Goal: Task Accomplishment & Management: Complete application form

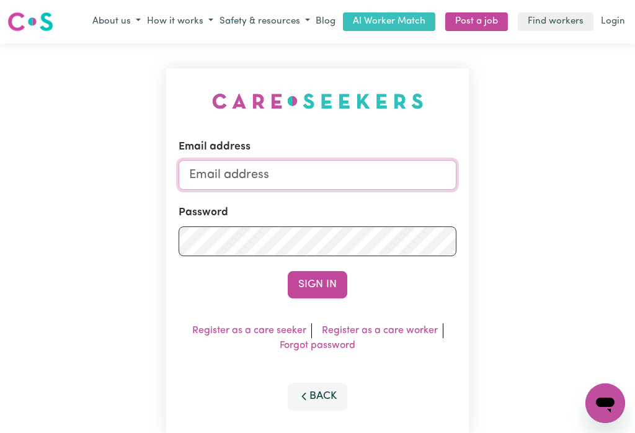
click at [286, 175] on input "Email address" at bounding box center [317, 175] width 278 height 30
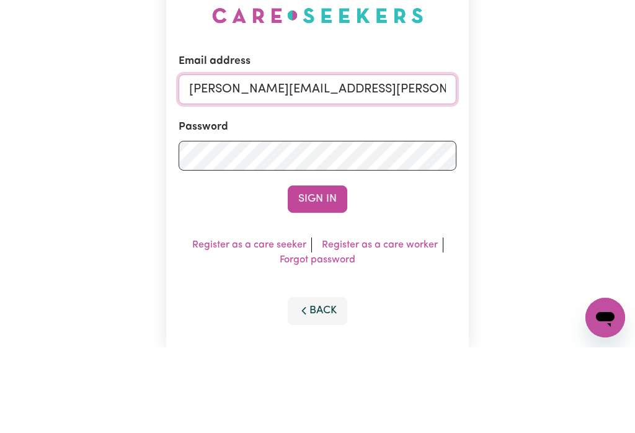
type input "[PERSON_NAME][EMAIL_ADDRESS][PERSON_NAME][DOMAIN_NAME]"
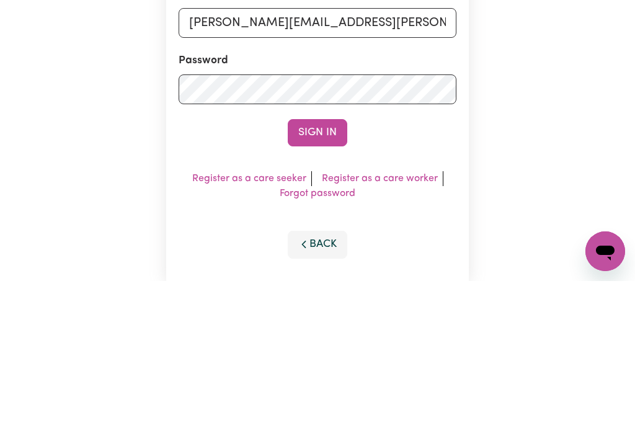
click at [328, 271] on button "Sign In" at bounding box center [317, 284] width 59 height 27
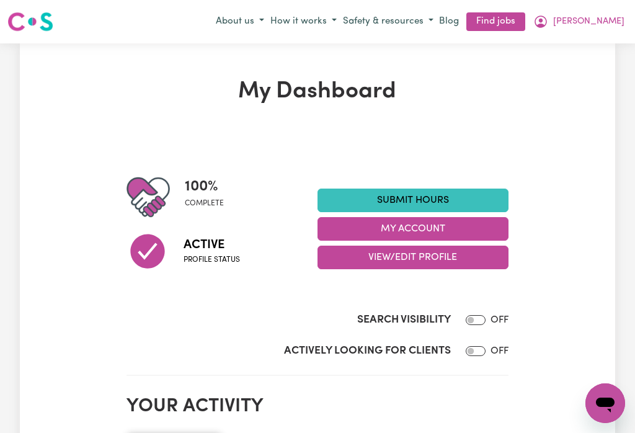
click at [405, 228] on button "My Account" at bounding box center [412, 229] width 191 height 24
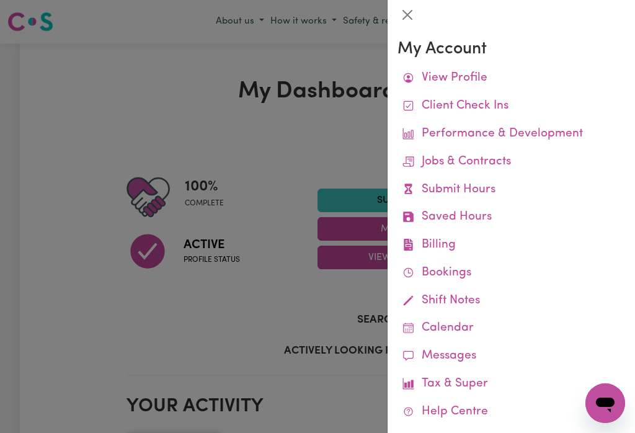
click at [0, 0] on link "Remittances" at bounding box center [0, 0] width 0 height 0
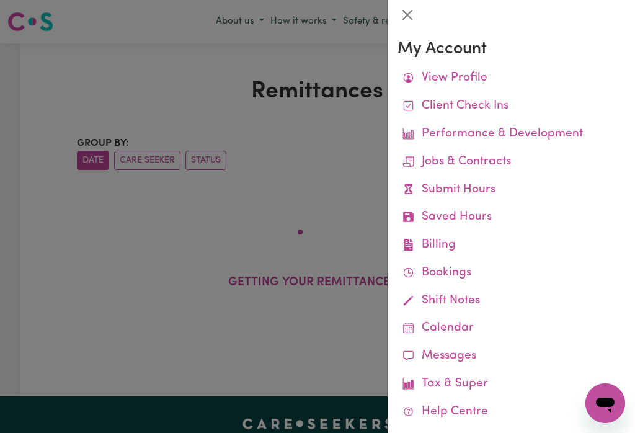
click at [415, 11] on button "Close" at bounding box center [407, 15] width 20 height 20
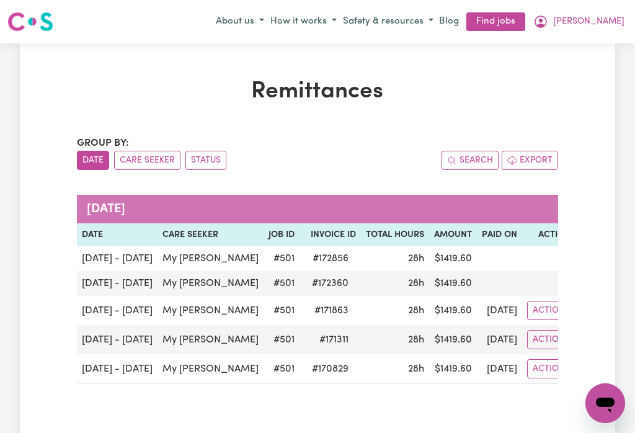
click at [615, 19] on span "[PERSON_NAME]" at bounding box center [588, 22] width 71 height 14
click at [587, 71] on link "My Dashboard" at bounding box center [578, 70] width 98 height 24
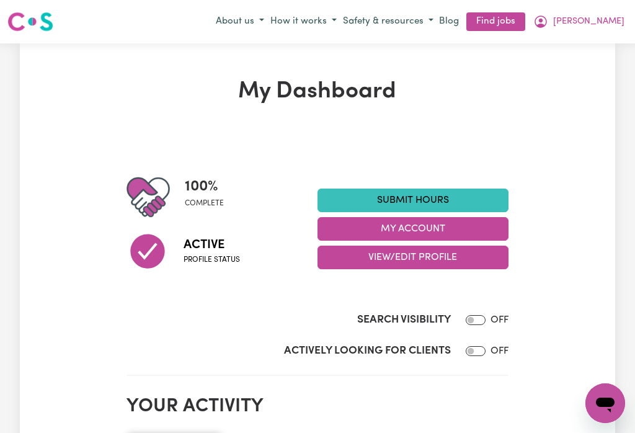
click at [444, 194] on link "Submit Hours" at bounding box center [412, 200] width 191 height 24
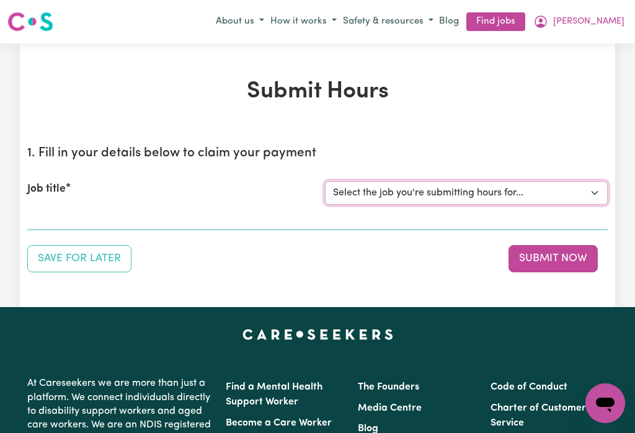
click at [442, 187] on select "Select the job you're submitting hours for... [My [PERSON_NAME]] [DEMOGRAPHIC_D…" at bounding box center [466, 193] width 283 height 24
select select "501"
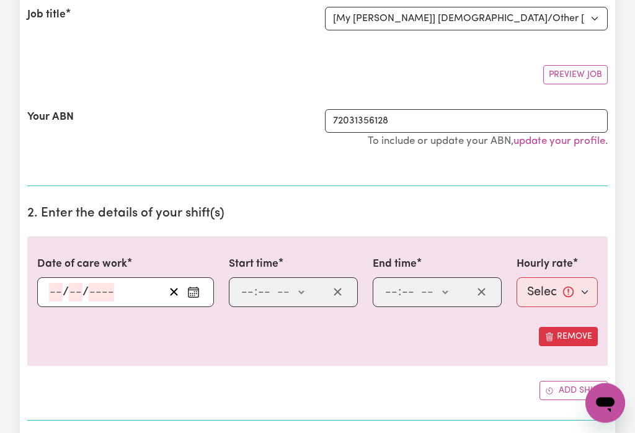
click at [198, 293] on rect "Enter the date of care work" at bounding box center [193, 292] width 10 height 9
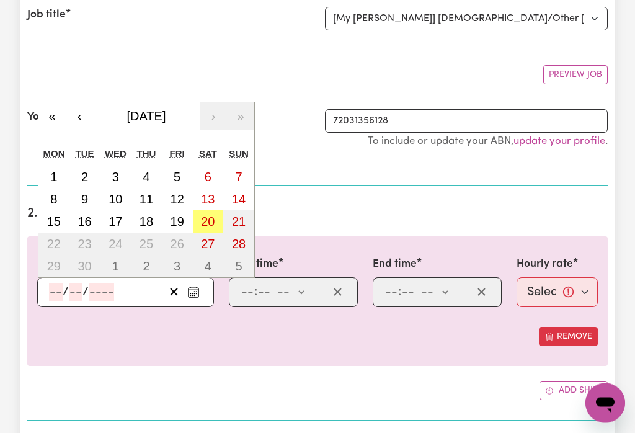
scroll to position [174, 0]
click at [244, 197] on abbr "14" at bounding box center [239, 199] width 14 height 14
type input "[DATE]"
type input "14"
type input "9"
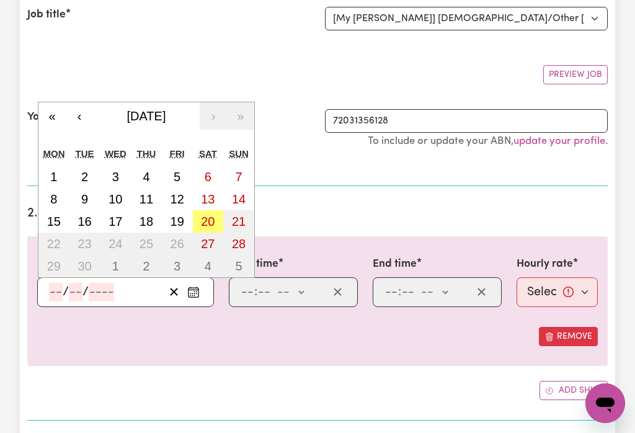
type input "2025"
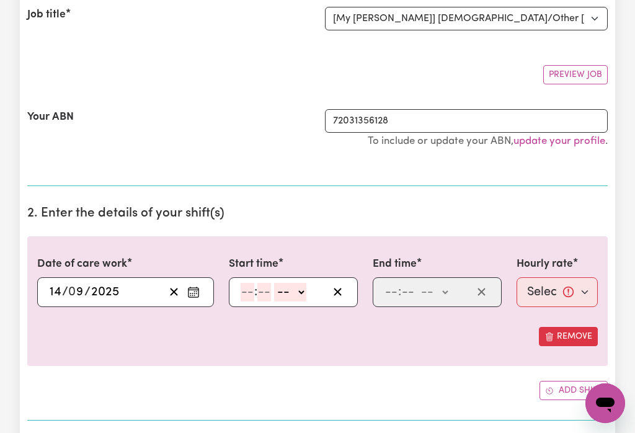
click at [252, 291] on input "number" at bounding box center [247, 292] width 14 height 19
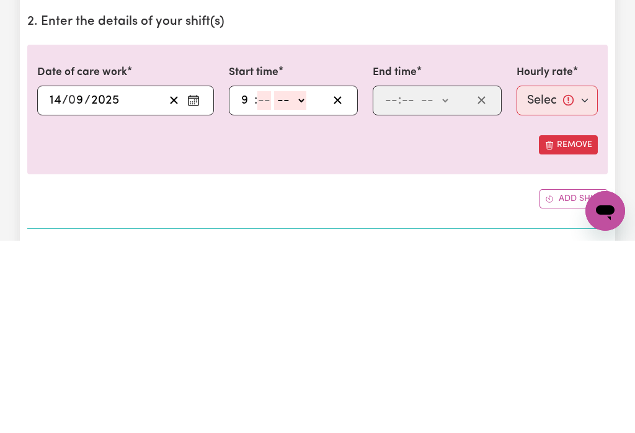
type input "9"
type input "0"
click at [304, 283] on select "-- am pm" at bounding box center [288, 292] width 32 height 19
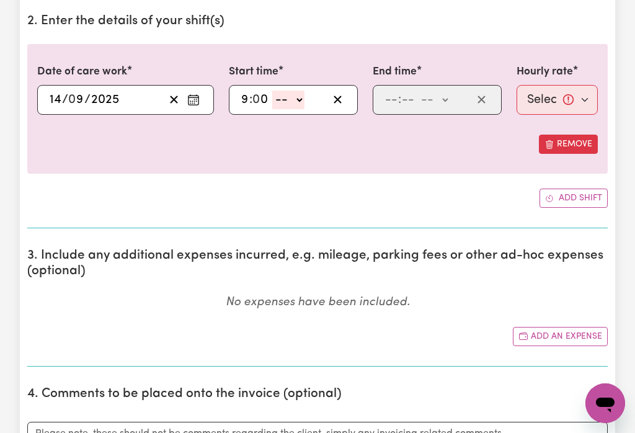
select select "am"
type input "09:00"
click at [394, 99] on input "number" at bounding box center [391, 99] width 14 height 19
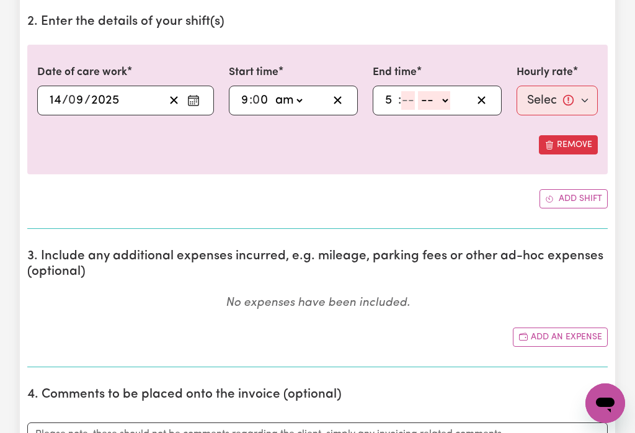
type input "5"
type input "0"
click at [448, 102] on select "-- am pm" at bounding box center [432, 100] width 32 height 19
select select "pm"
type input "17:00"
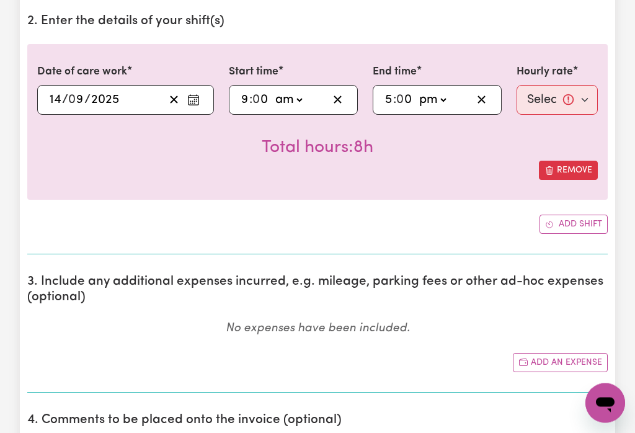
scroll to position [366, 0]
click at [552, 97] on select "Select rate... $50.00 (Weekday) $70.00 ([DATE])" at bounding box center [556, 100] width 81 height 30
select select "70-[DATE]"
click at [578, 228] on button "Add shift" at bounding box center [573, 223] width 68 height 19
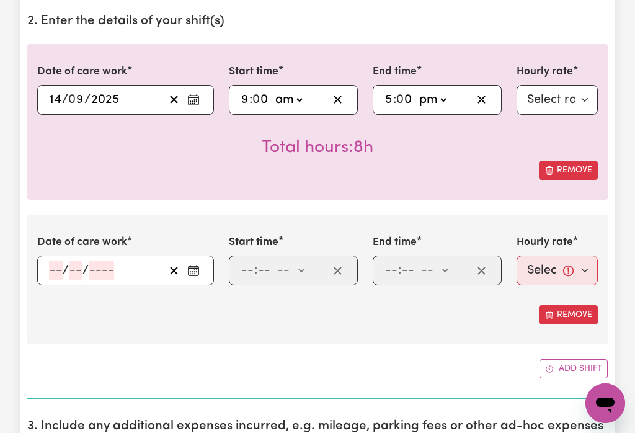
click at [201, 275] on button "Enter the date of care work" at bounding box center [193, 270] width 20 height 19
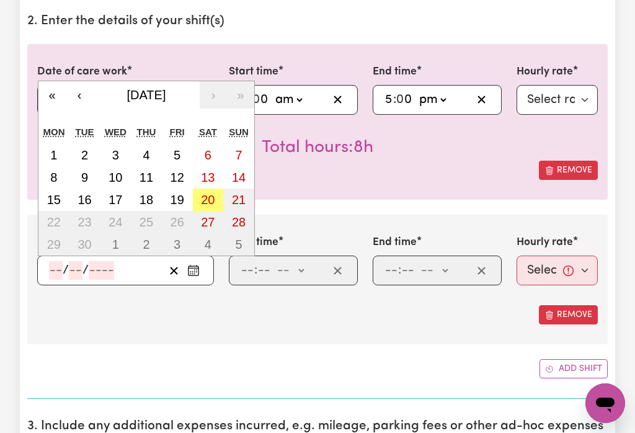
click at [61, 203] on button "15" at bounding box center [53, 199] width 31 height 22
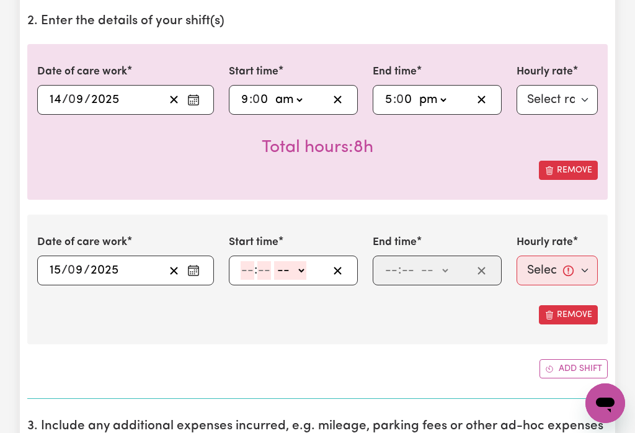
type input "[DATE]"
type input "15"
type input "9"
type input "2025"
click at [247, 273] on input "number" at bounding box center [247, 270] width 14 height 19
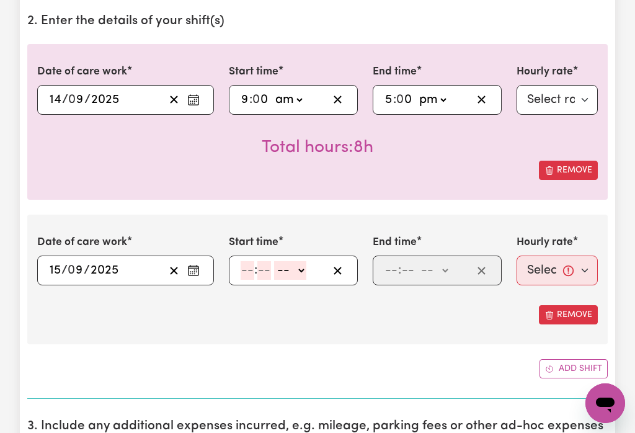
scroll to position [366, 0]
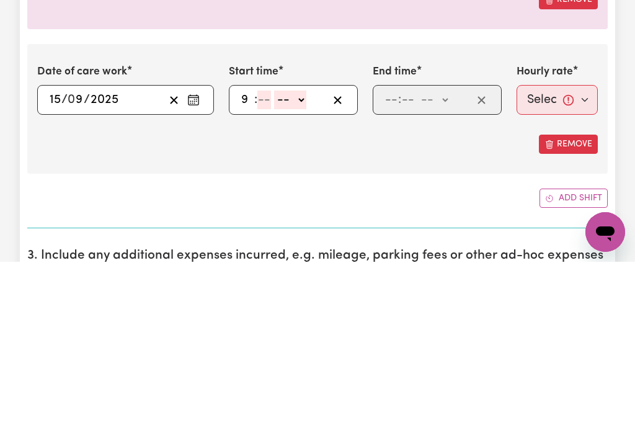
type input "9"
type input "0"
click at [302, 262] on select "-- am pm" at bounding box center [288, 271] width 32 height 19
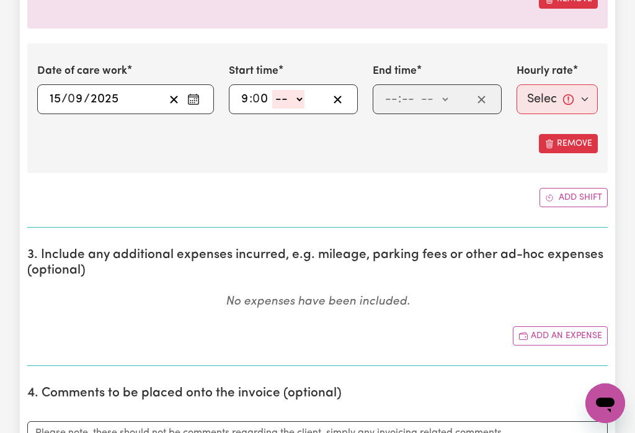
select select "am"
type input "09:00"
click at [397, 95] on input "number" at bounding box center [391, 99] width 14 height 19
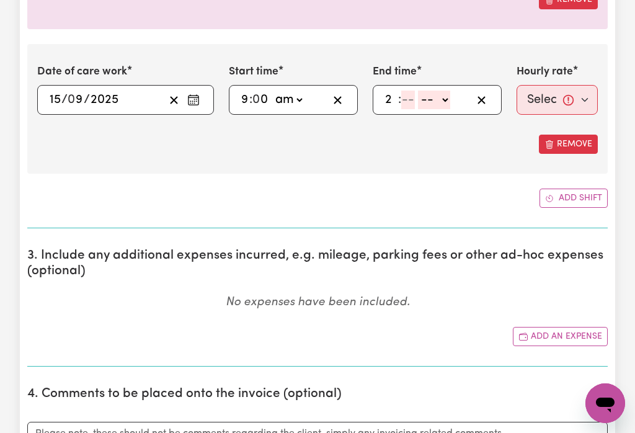
type input "2"
type input "00"
click at [447, 99] on select "-- am pm" at bounding box center [431, 99] width 32 height 19
select select "pm"
type input "14:00"
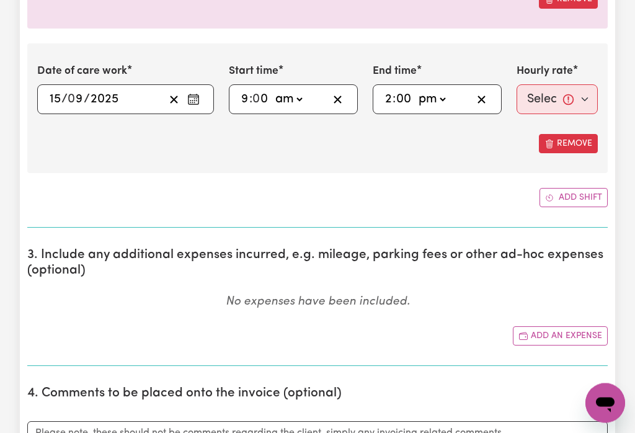
type input "0"
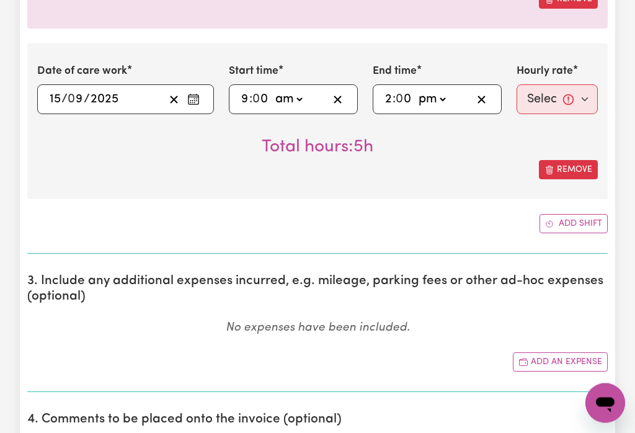
scroll to position [537, 0]
click at [553, 102] on select "Select rate... $50.00 (Weekday) $70.00 ([DATE])" at bounding box center [556, 99] width 81 height 30
select select "50-Weekday"
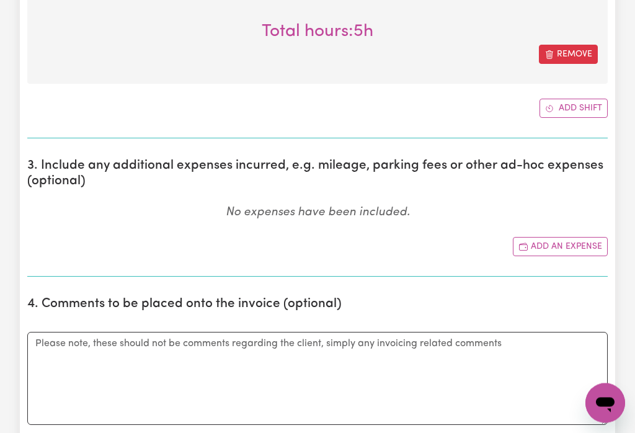
click at [574, 109] on button "Add shift" at bounding box center [573, 108] width 68 height 19
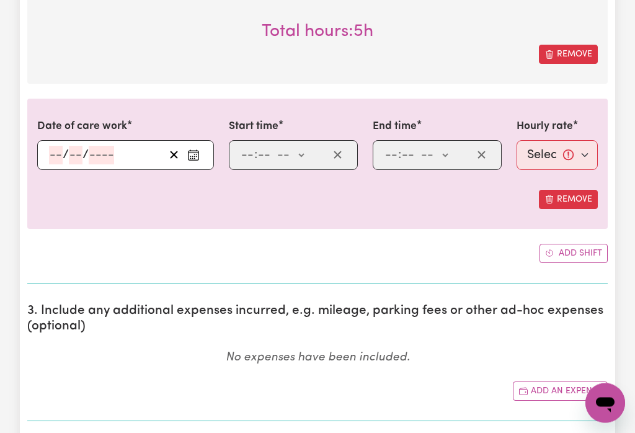
scroll to position [653, 0]
click at [195, 157] on icon "Enter the date of care work" at bounding box center [193, 155] width 12 height 12
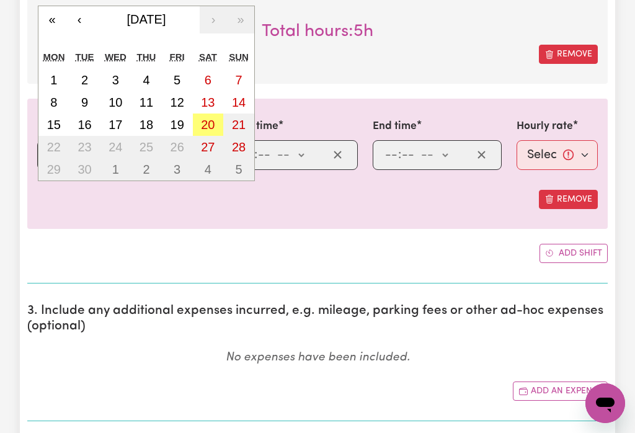
click at [87, 126] on abbr "16" at bounding box center [84, 125] width 14 height 14
type input "[DATE]"
type input "16"
type input "9"
type input "2025"
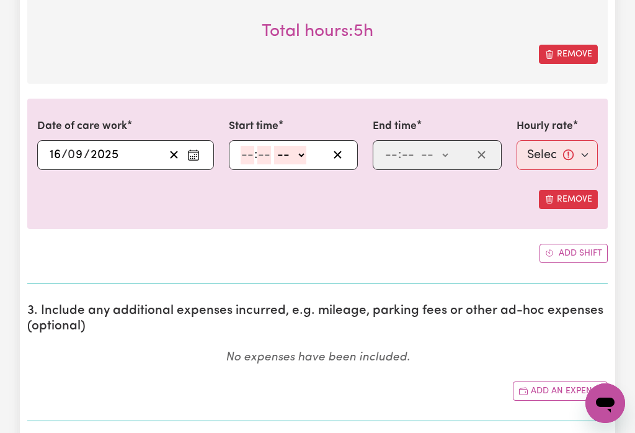
click at [250, 158] on input "number" at bounding box center [247, 155] width 14 height 19
type input "9"
type input "0"
click at [298, 154] on select "-- am pm" at bounding box center [288, 155] width 32 height 19
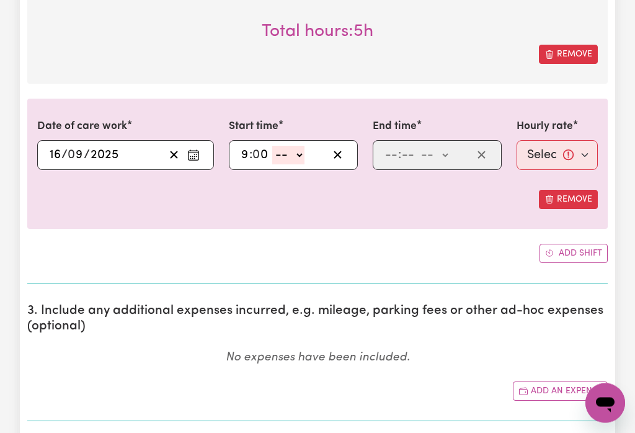
select select "am"
type input "09:00"
click at [392, 158] on input "number" at bounding box center [391, 155] width 14 height 19
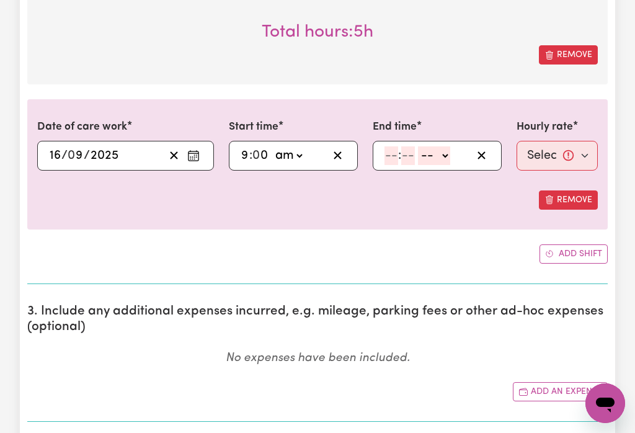
type input "2"
type input "0"
click at [445, 157] on select "-- am pm" at bounding box center [431, 155] width 32 height 19
select select "pm"
type input "14:00"
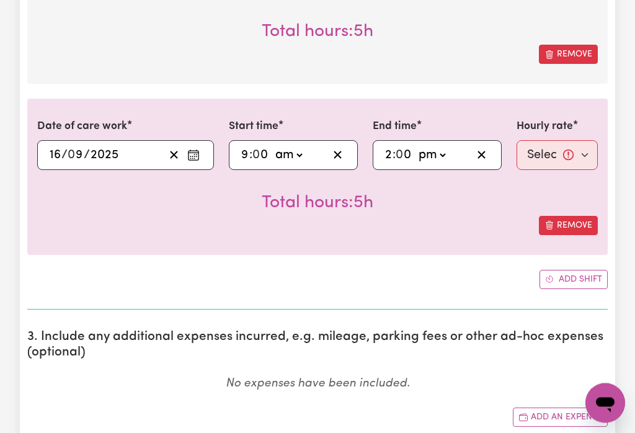
scroll to position [653, 0]
click at [546, 151] on select "Select rate... $50.00 (Weekday) $70.00 ([DATE])" at bounding box center [556, 155] width 81 height 30
select select "50-Weekday"
click at [579, 281] on button "Add shift" at bounding box center [573, 279] width 68 height 19
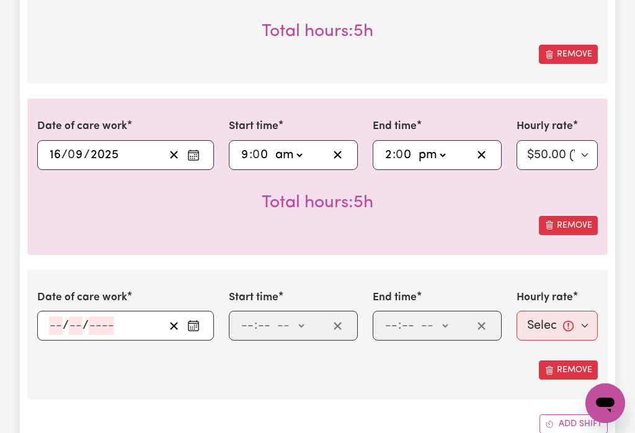
click at [200, 330] on icon "Enter the date of care work" at bounding box center [193, 325] width 12 height 12
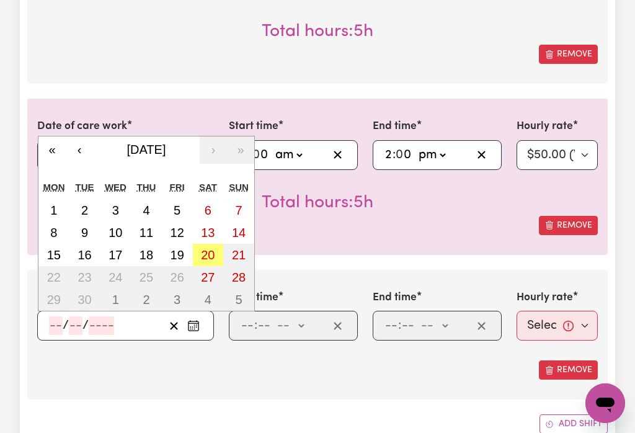
click at [154, 260] on button "18" at bounding box center [146, 255] width 31 height 22
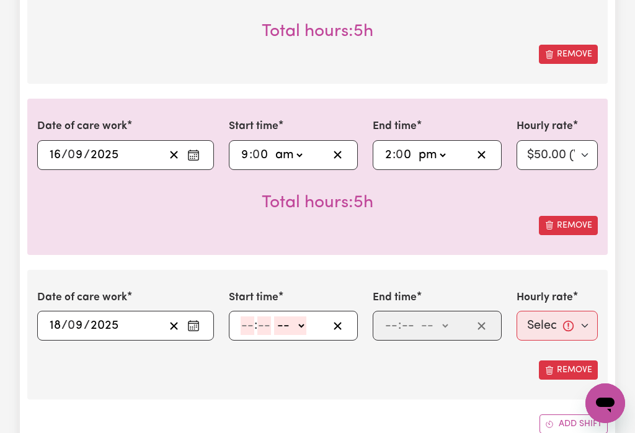
type input "[DATE]"
type input "18"
type input "9"
type input "2025"
click at [250, 329] on input "number" at bounding box center [247, 325] width 14 height 19
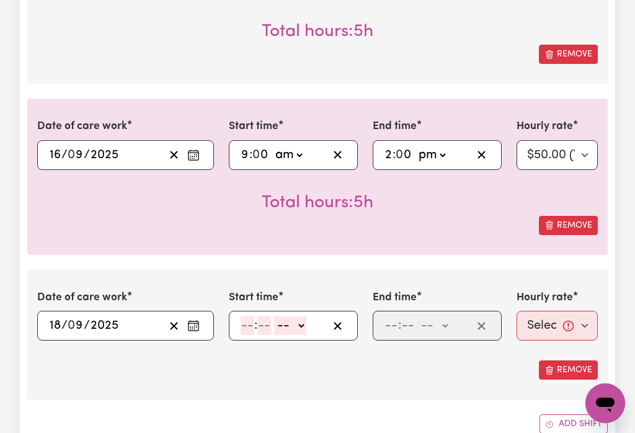
scroll to position [652, 0]
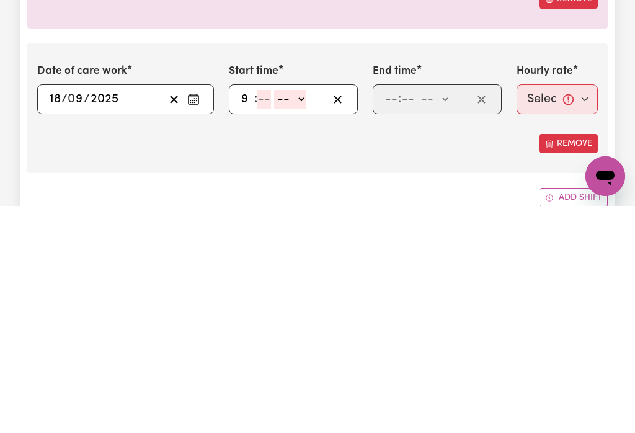
type input "9"
type input "0"
click at [304, 317] on select "-- am pm" at bounding box center [288, 326] width 32 height 19
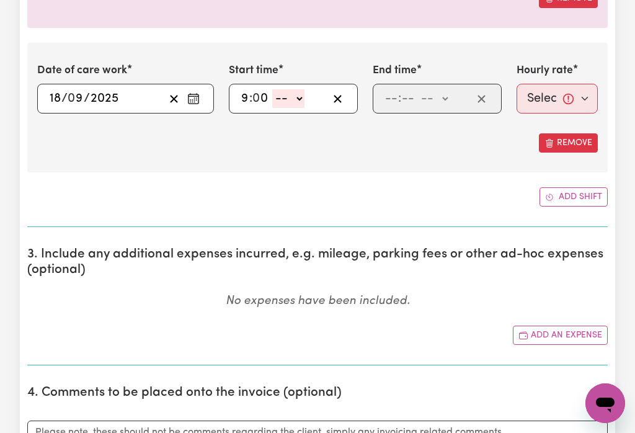
select select "am"
type input "09:00"
click at [397, 97] on input "number" at bounding box center [391, 98] width 14 height 19
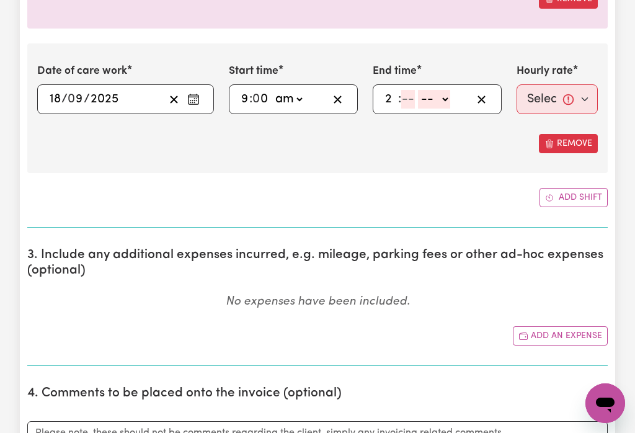
type input "2"
type input "0"
click at [433, 102] on select "-- am pm" at bounding box center [431, 99] width 32 height 19
select select "pm"
type input "14:00"
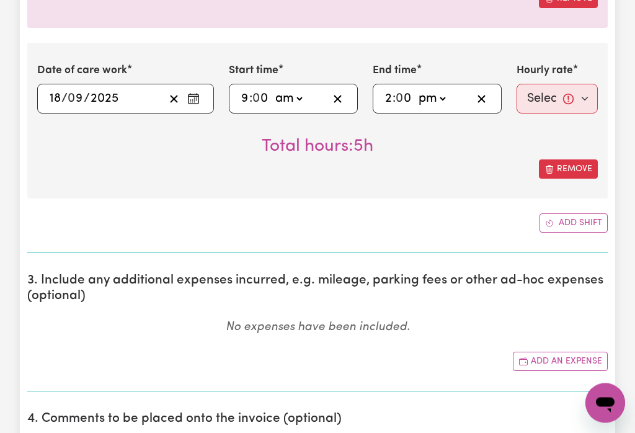
scroll to position [879, 0]
click at [562, 100] on select "Select rate... $50.00 (Weekday) $70.00 ([DATE])" at bounding box center [556, 99] width 81 height 30
select select "50-Weekday"
click at [576, 222] on button "Add shift" at bounding box center [573, 222] width 68 height 19
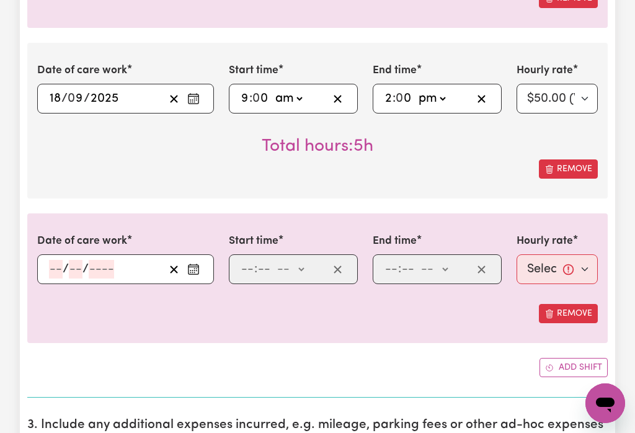
click at [203, 273] on button "Enter the date of care work" at bounding box center [193, 269] width 20 height 19
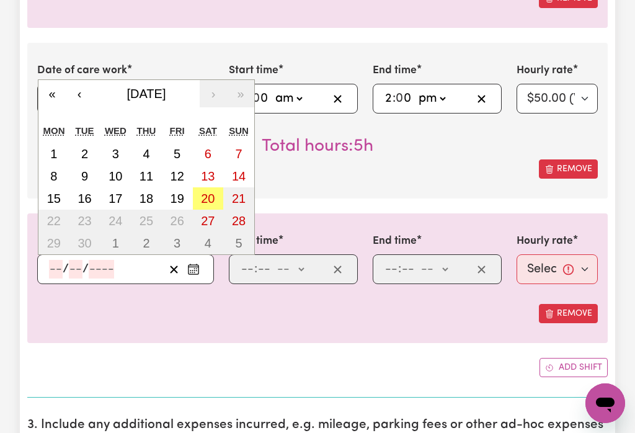
click at [182, 205] on abbr "19" at bounding box center [177, 198] width 14 height 14
type input "[DATE]"
type input "19"
type input "9"
type input "2025"
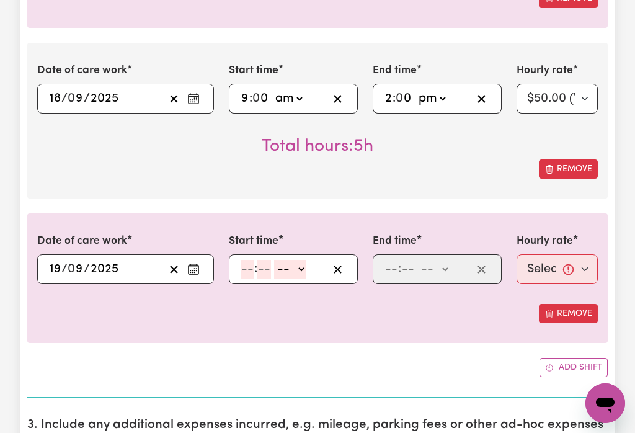
click at [250, 274] on input "number" at bounding box center [247, 269] width 14 height 19
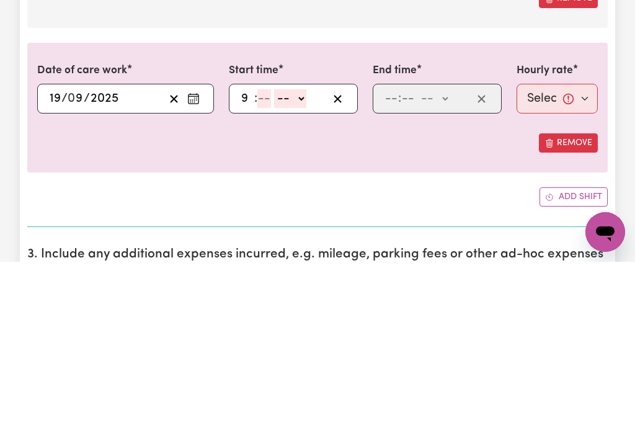
type input "9"
type input "0"
click at [304, 260] on select "-- am pm" at bounding box center [288, 269] width 32 height 19
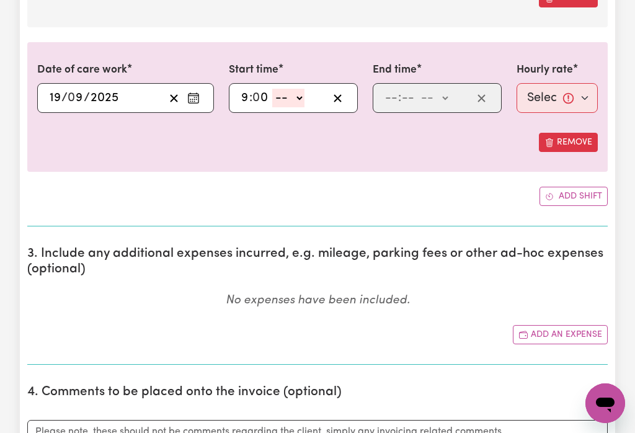
select select "am"
type input "09:00"
click at [401, 99] on input "number" at bounding box center [408, 98] width 14 height 19
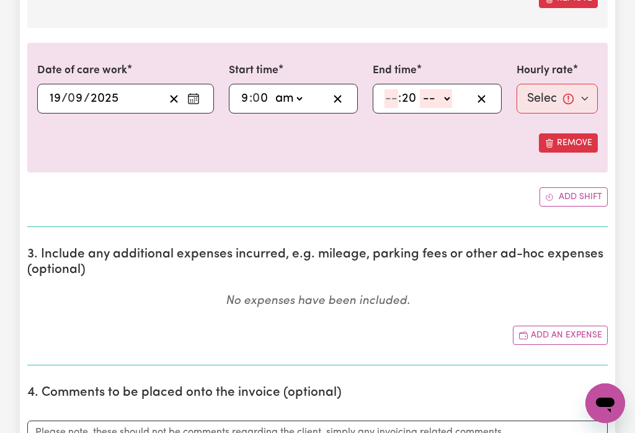
click at [451, 99] on select "-- am pm" at bounding box center [436, 98] width 32 height 19
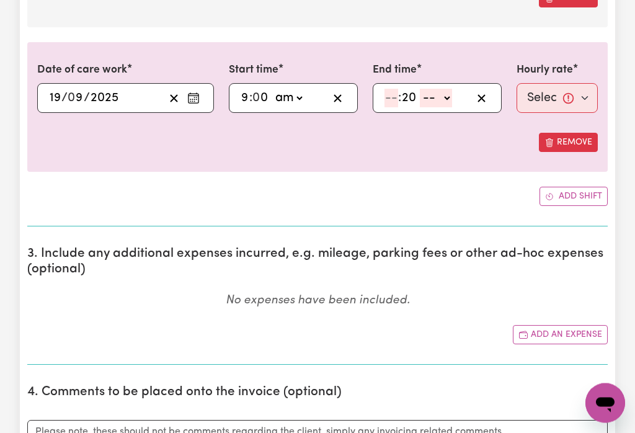
scroll to position [1050, 0]
click at [416, 95] on input "20" at bounding box center [408, 98] width 15 height 19
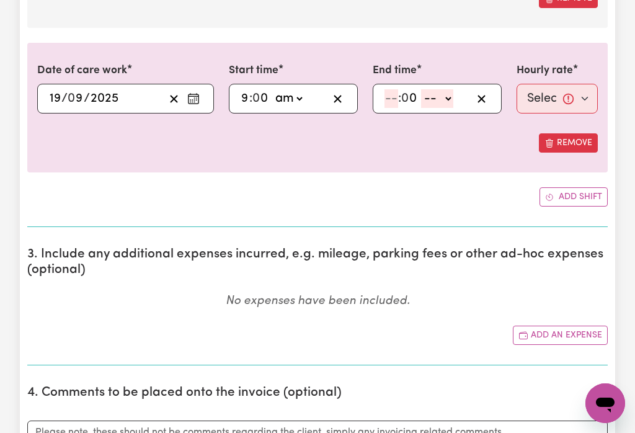
type input "0"
click at [396, 99] on input "number" at bounding box center [391, 98] width 14 height 19
type input "2"
click at [446, 100] on select "-- am pm" at bounding box center [431, 98] width 32 height 19
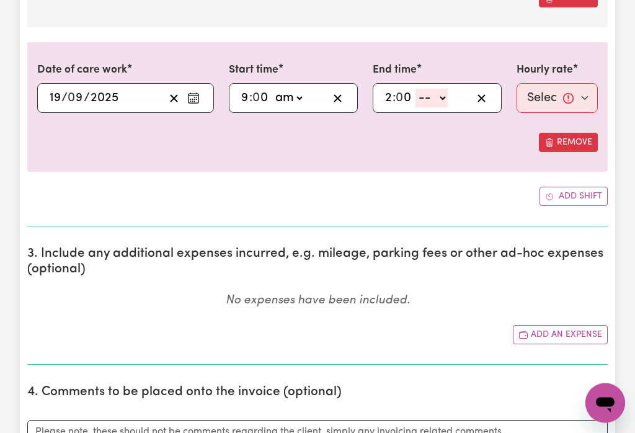
select select "pm"
type input "14:00"
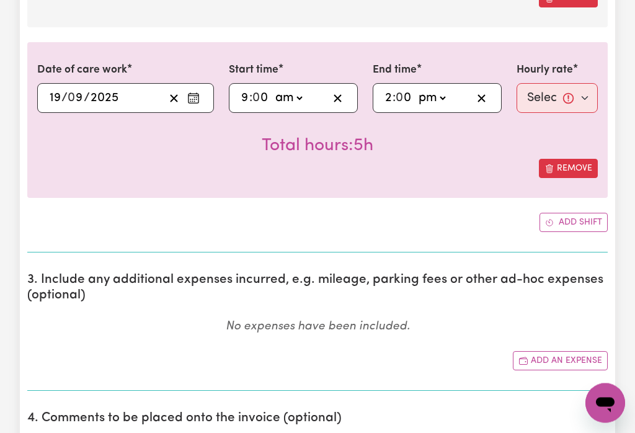
scroll to position [1050, 0]
click at [553, 97] on select "Select rate... $50.00 (Weekday) $70.00 ([DATE])" at bounding box center [556, 98] width 81 height 30
select select "50-Weekday"
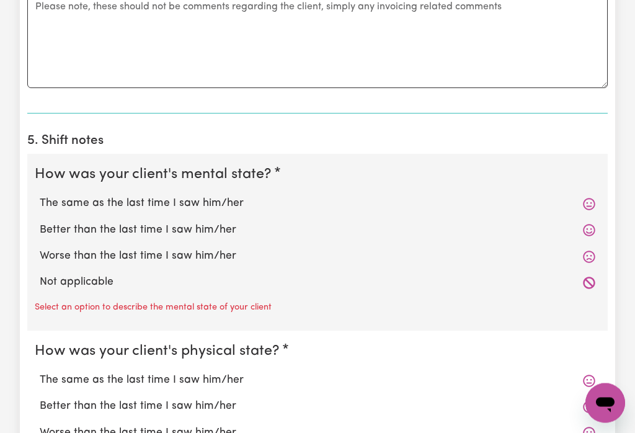
scroll to position [1501, 0]
click at [198, 230] on label "Better than the last time I saw him/her" at bounding box center [317, 230] width 555 height 16
click at [40, 222] on input "Better than the last time I saw him/her" at bounding box center [39, 221] width 1 height 1
radio input "true"
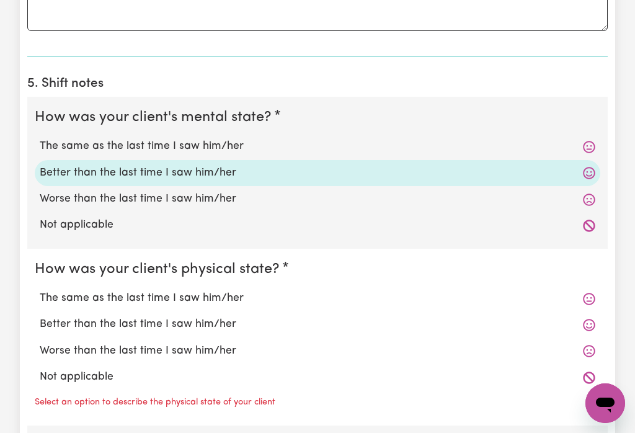
scroll to position [1561, 0]
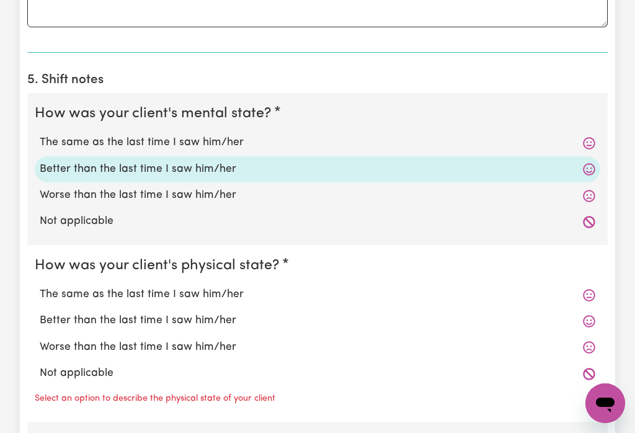
click at [195, 345] on label "Worse than the last time I saw him/her" at bounding box center [317, 347] width 555 height 16
click at [40, 339] on input "Worse than the last time I saw him/her" at bounding box center [39, 338] width 1 height 1
radio input "true"
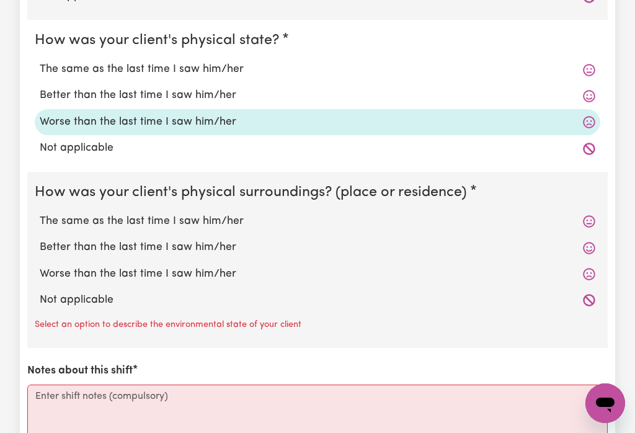
click at [218, 221] on label "The same as the last time I saw him/her" at bounding box center [317, 221] width 555 height 16
click at [40, 213] on input "The same as the last time I saw him/her" at bounding box center [39, 213] width 1 height 1
radio input "true"
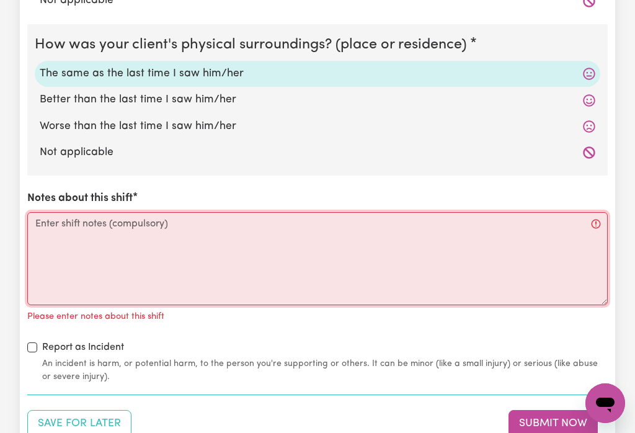
click at [262, 268] on textarea "Notes about this shift" at bounding box center [317, 258] width 580 height 93
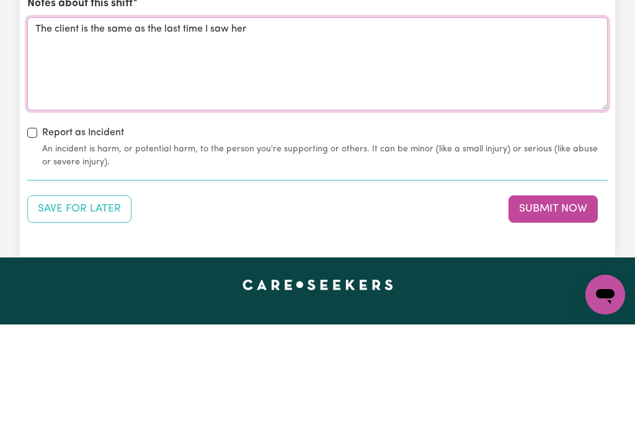
scroll to position [2037, 0]
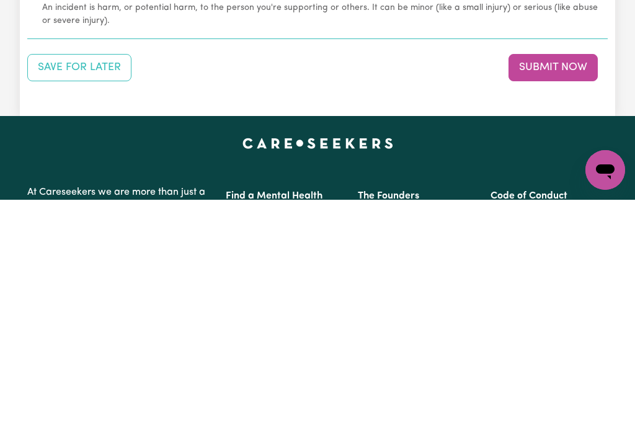
type textarea "The client is the same as the last time I saw her"
click at [551, 287] on button "Submit Now" at bounding box center [552, 300] width 89 height 27
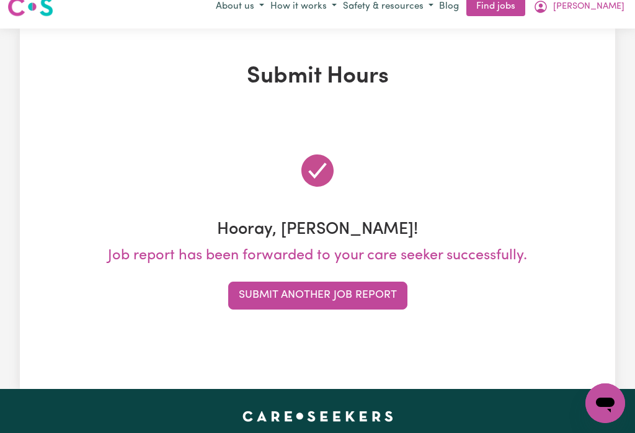
scroll to position [0, 0]
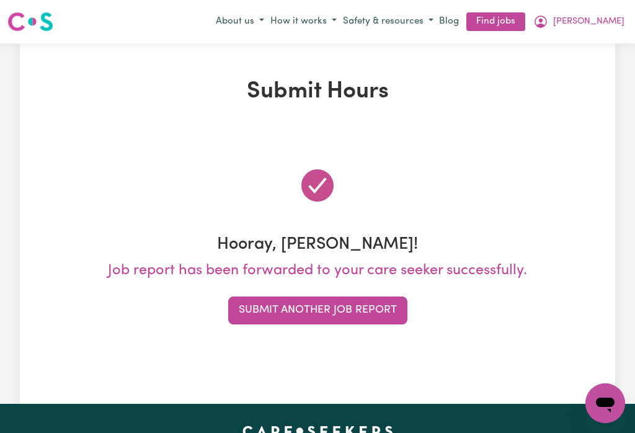
click at [619, 19] on span "[PERSON_NAME]" at bounding box center [588, 22] width 71 height 14
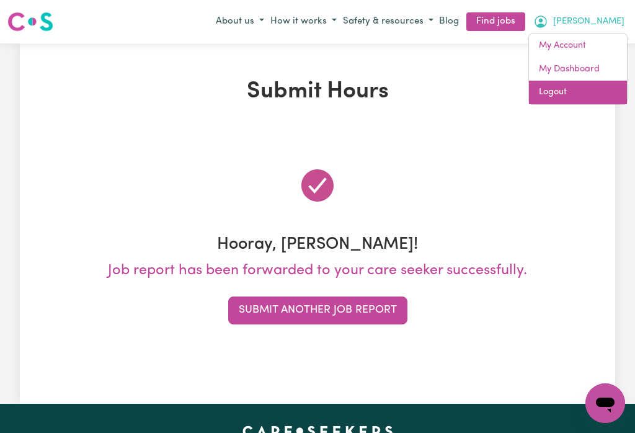
click at [558, 94] on link "Logout" at bounding box center [578, 93] width 98 height 24
